Goal: Information Seeking & Learning: Learn about a topic

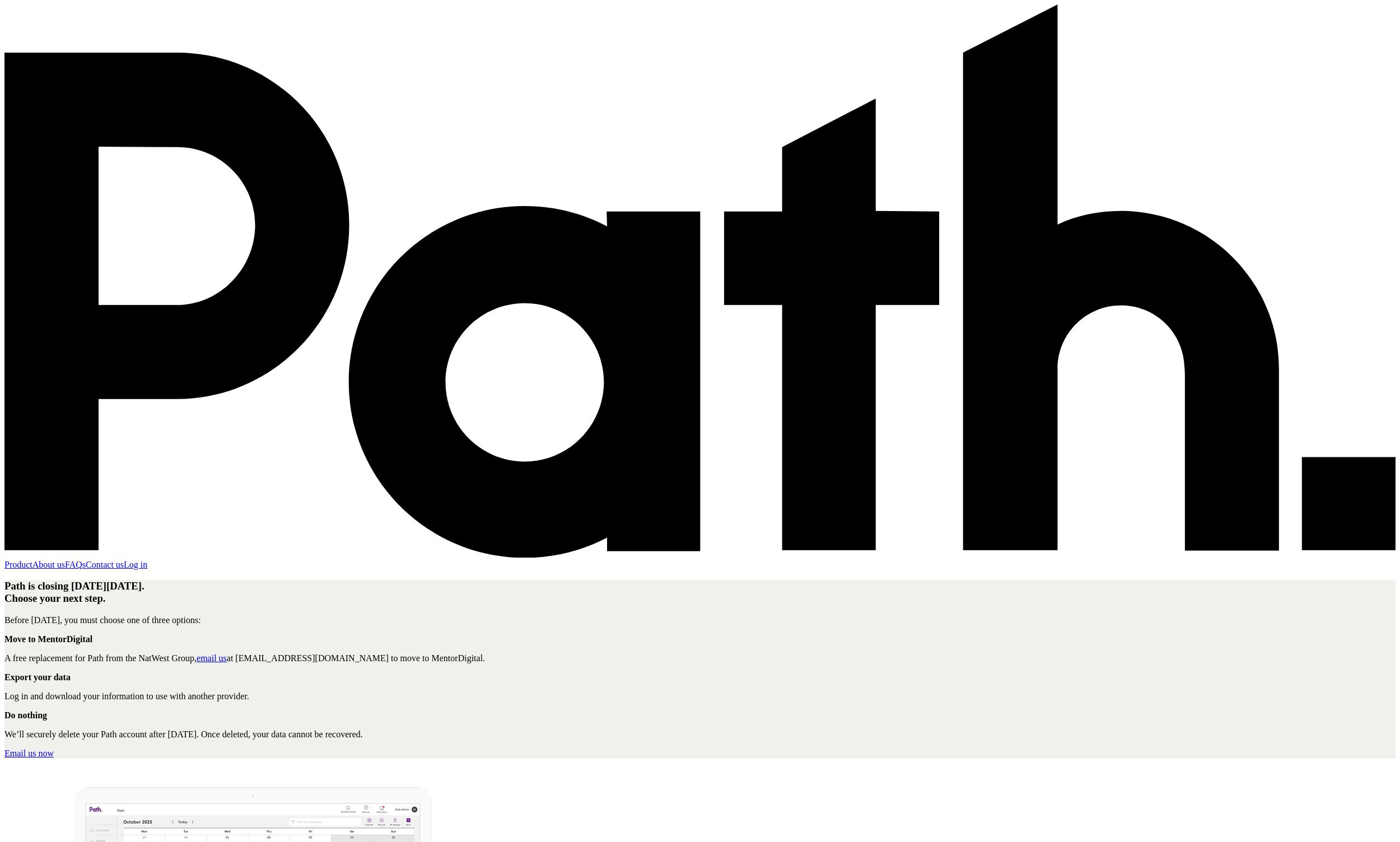
scroll to position [4, 0]
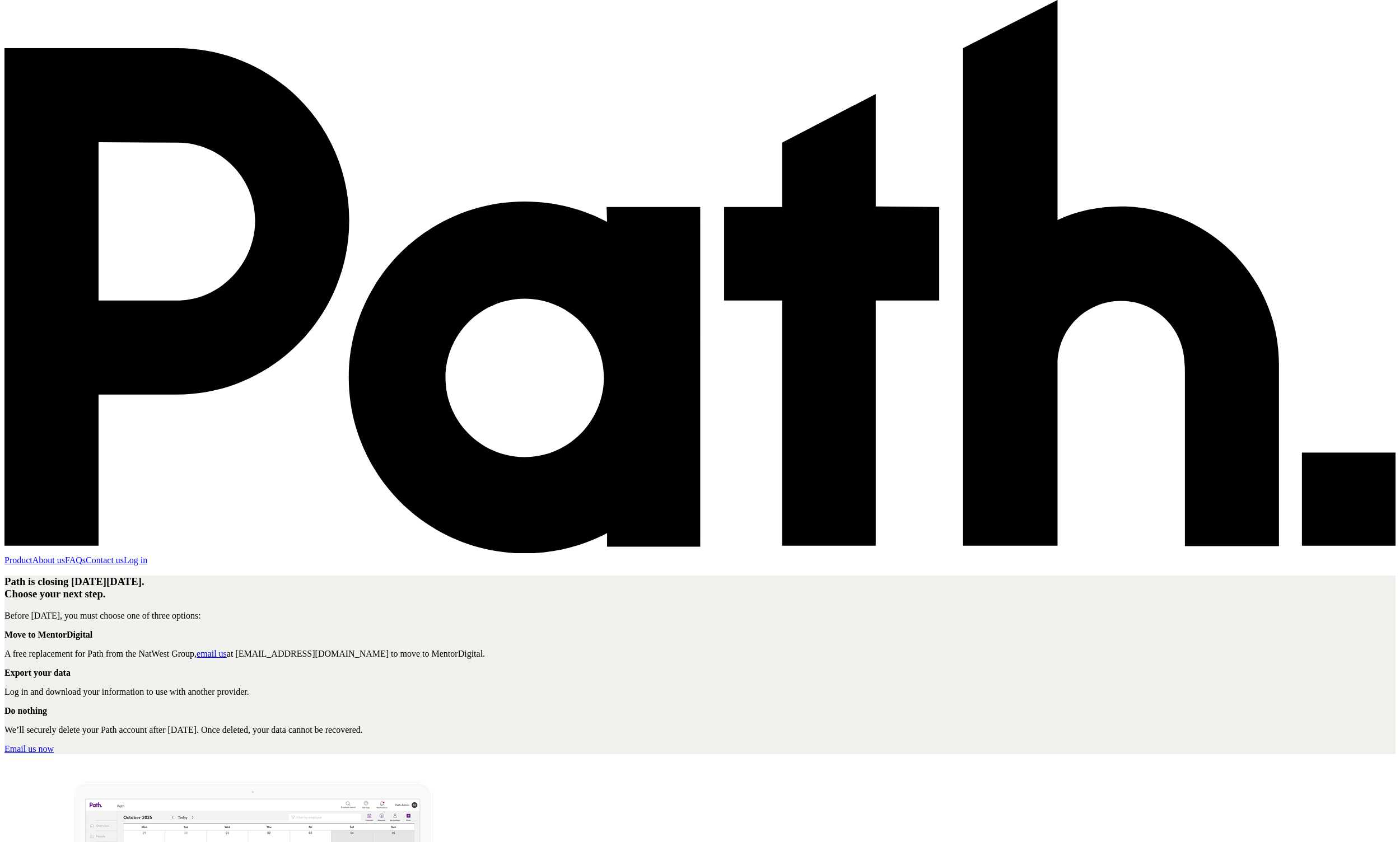
click at [33, 555] on link "Product" at bounding box center [19, 560] width 28 height 10
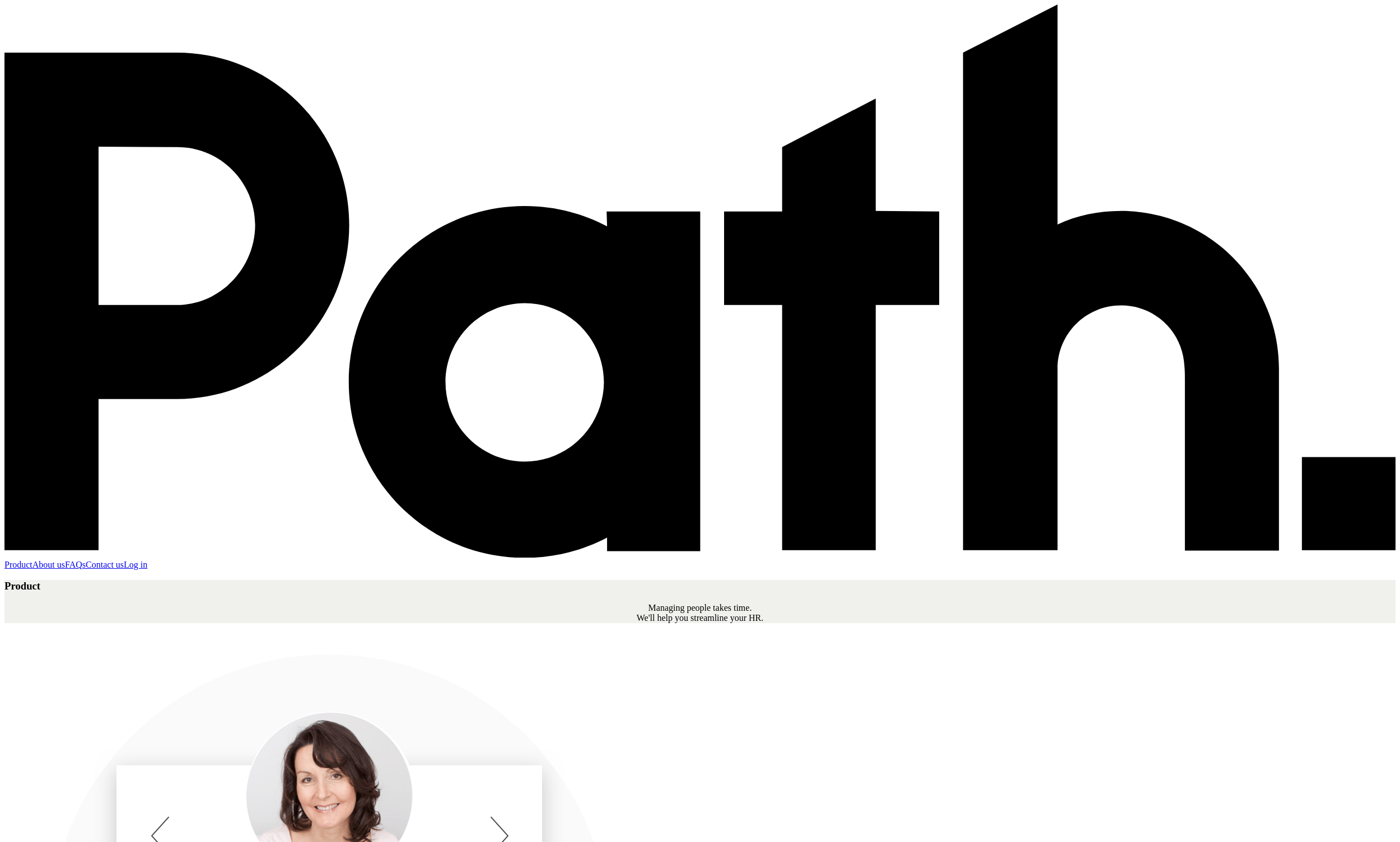
click at [65, 560] on link "About us" at bounding box center [49, 564] width 33 height 10
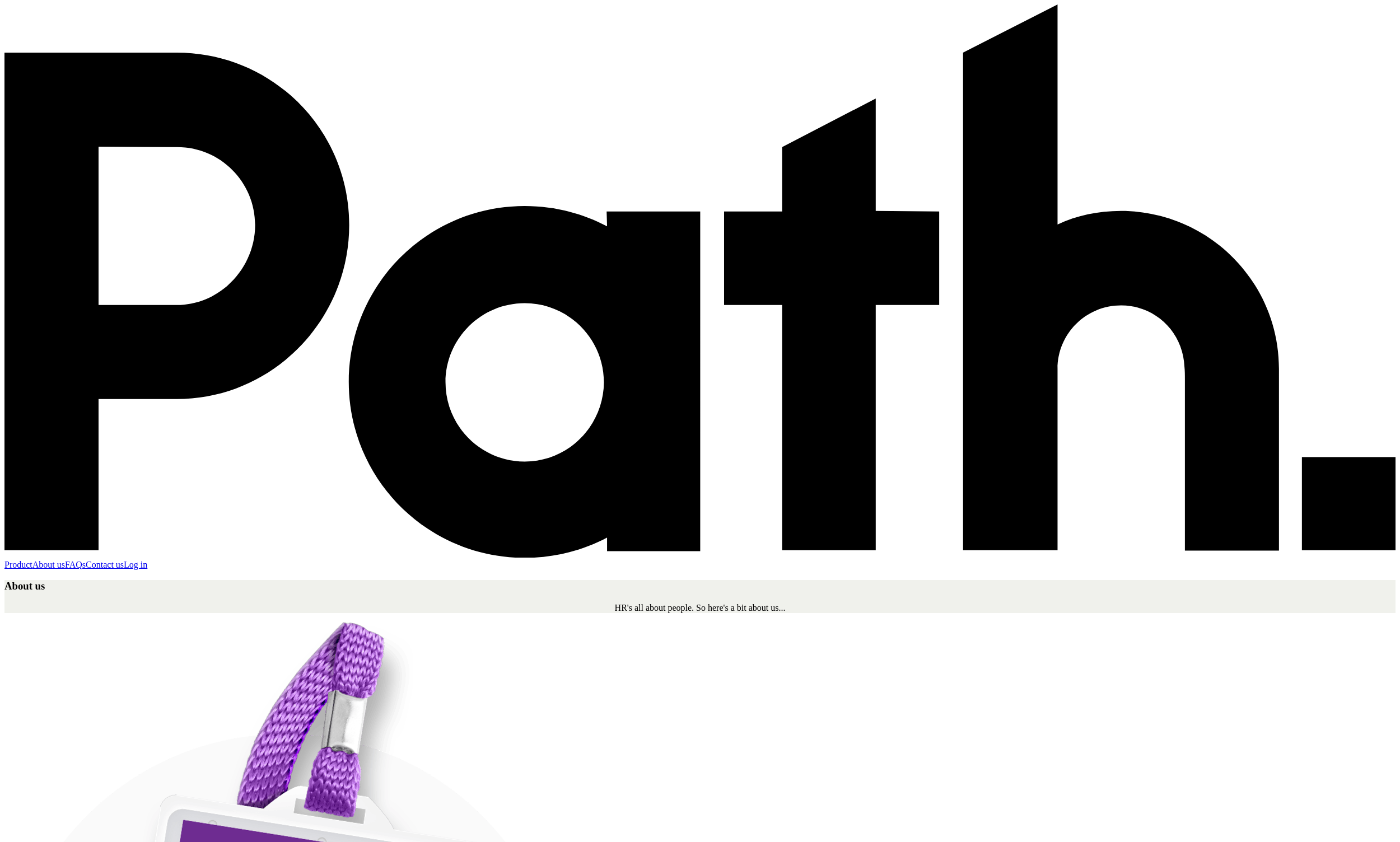
click at [86, 560] on link "FAQs" at bounding box center [75, 564] width 21 height 10
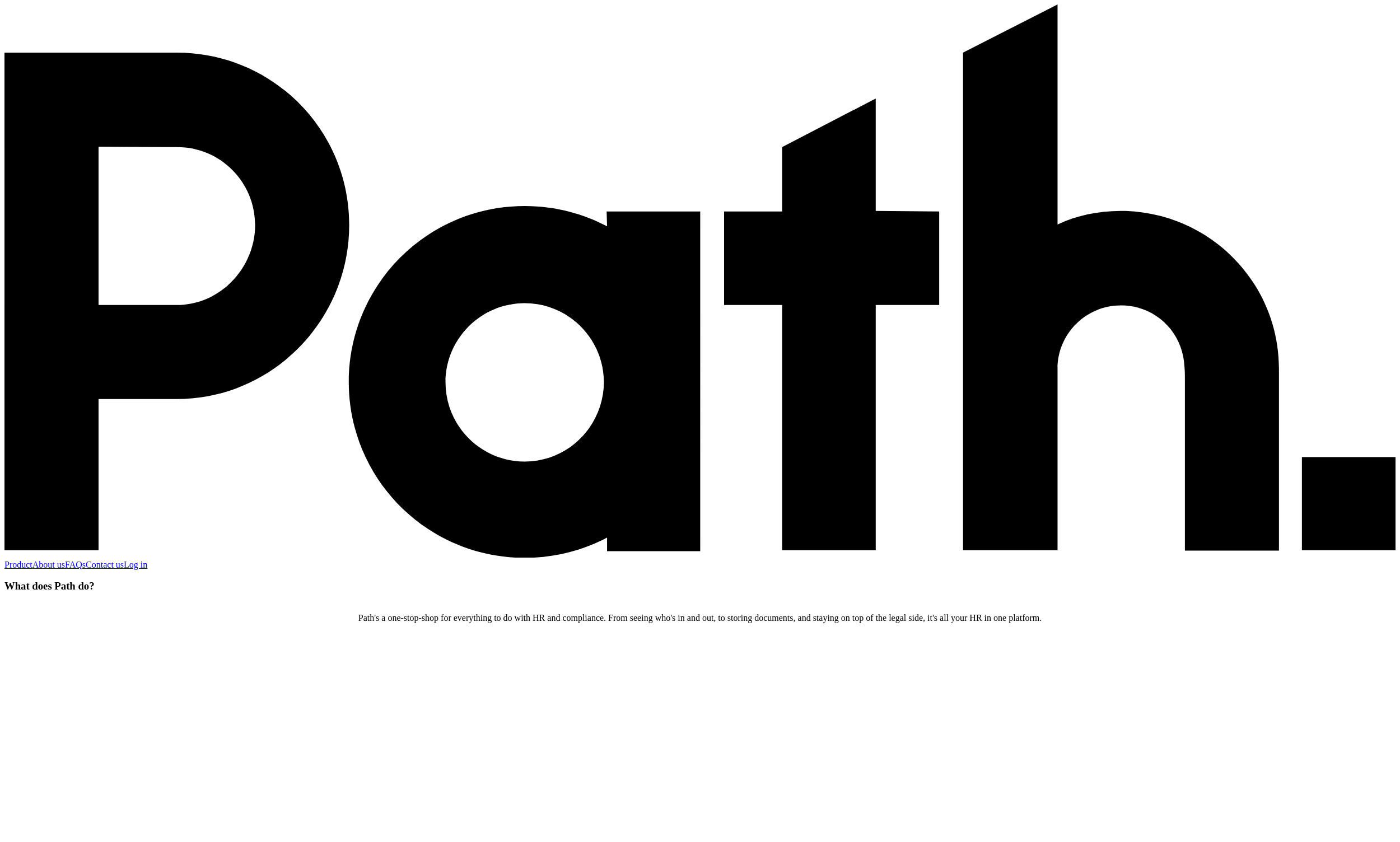
click at [33, 560] on link "Product" at bounding box center [19, 564] width 28 height 10
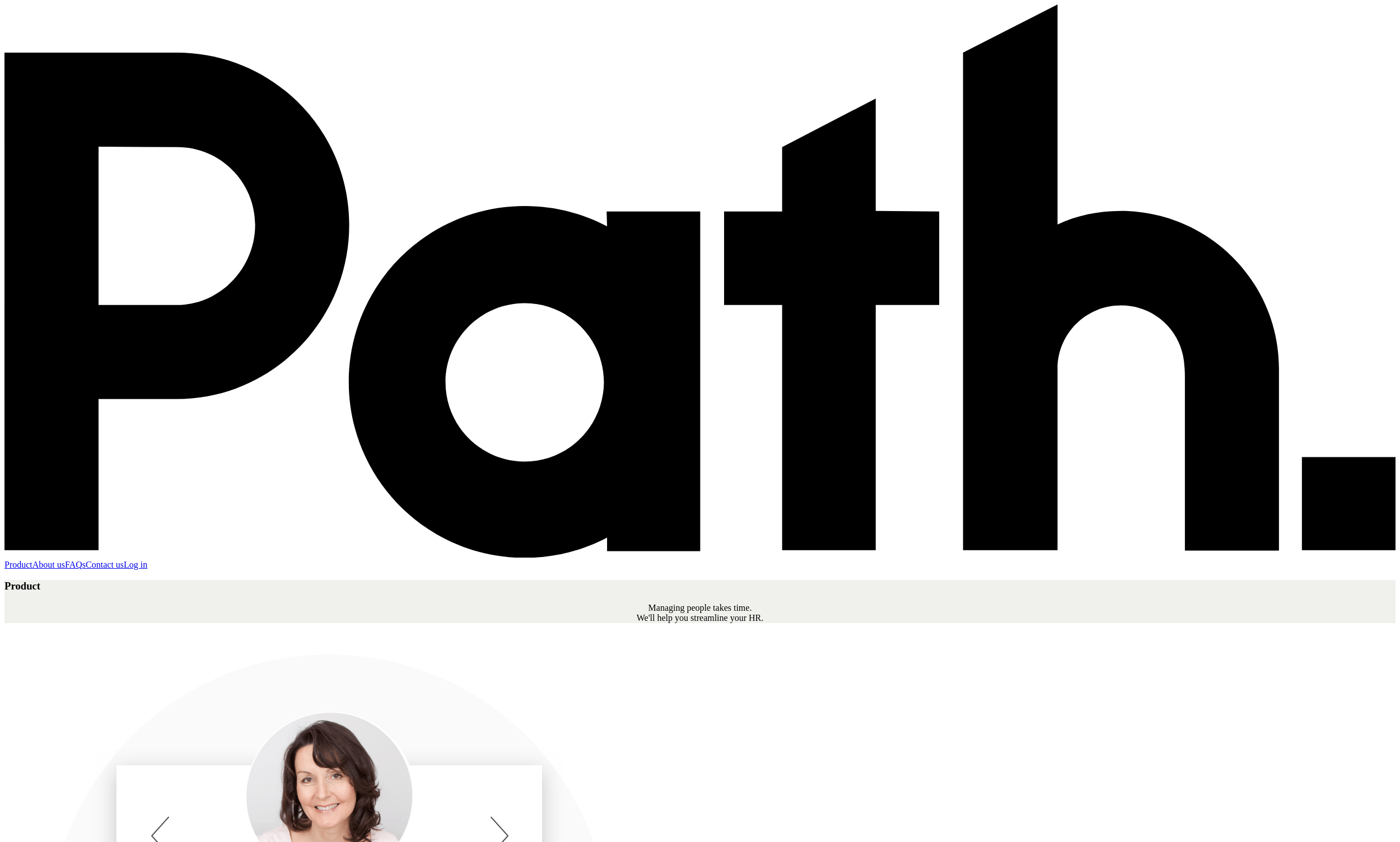
click at [364, 550] on link at bounding box center [700, 555] width 1391 height 10
